Goal: Transaction & Acquisition: Subscribe to service/newsletter

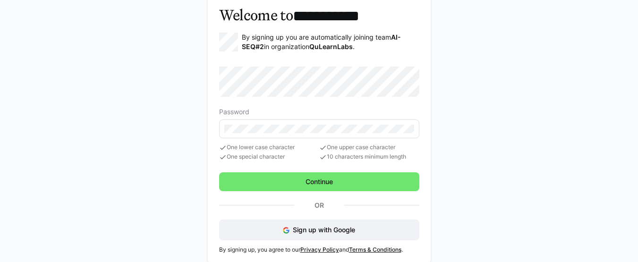
scroll to position [59, 0]
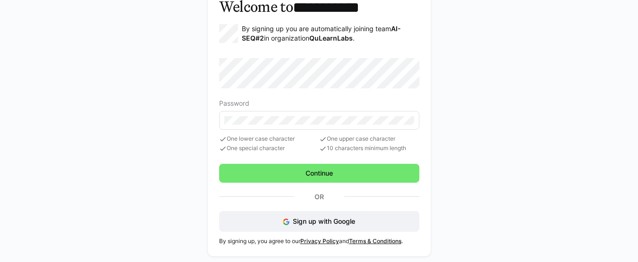
click at [261, 124] on eds-input at bounding box center [319, 120] width 200 height 19
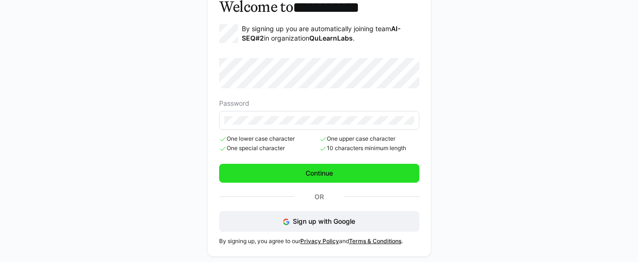
click at [310, 173] on span "Continue" at bounding box center [319, 173] width 30 height 9
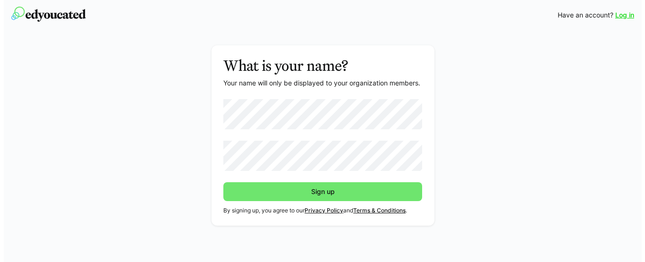
scroll to position [0, 0]
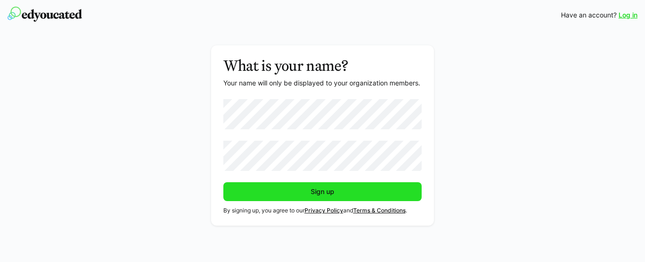
click at [287, 194] on span "Sign up" at bounding box center [322, 191] width 199 height 19
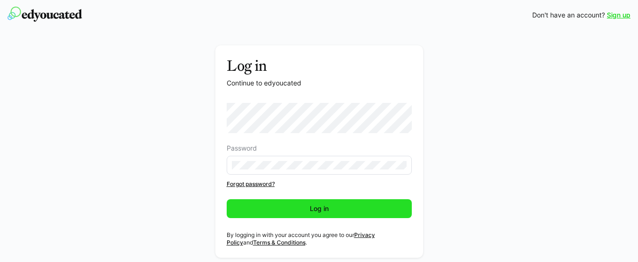
click at [265, 216] on span "Log in" at bounding box center [319, 208] width 185 height 19
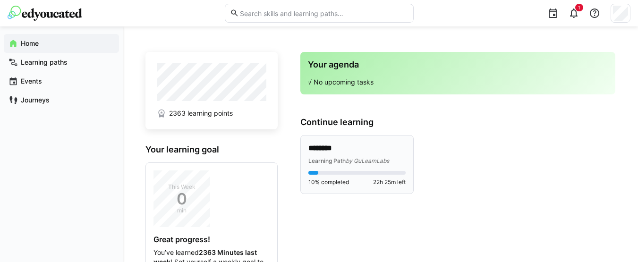
click at [341, 162] on span "Learning Path" at bounding box center [326, 160] width 37 height 7
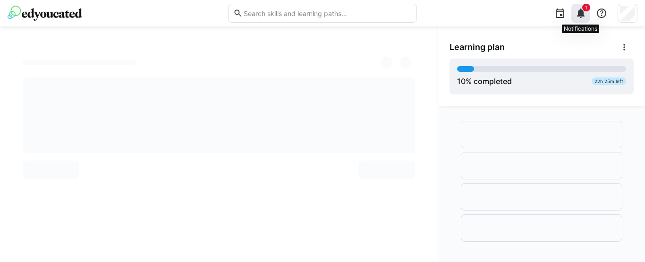
click at [580, 12] on eds-icon at bounding box center [580, 13] width 11 height 11
